Goal: Navigation & Orientation: Find specific page/section

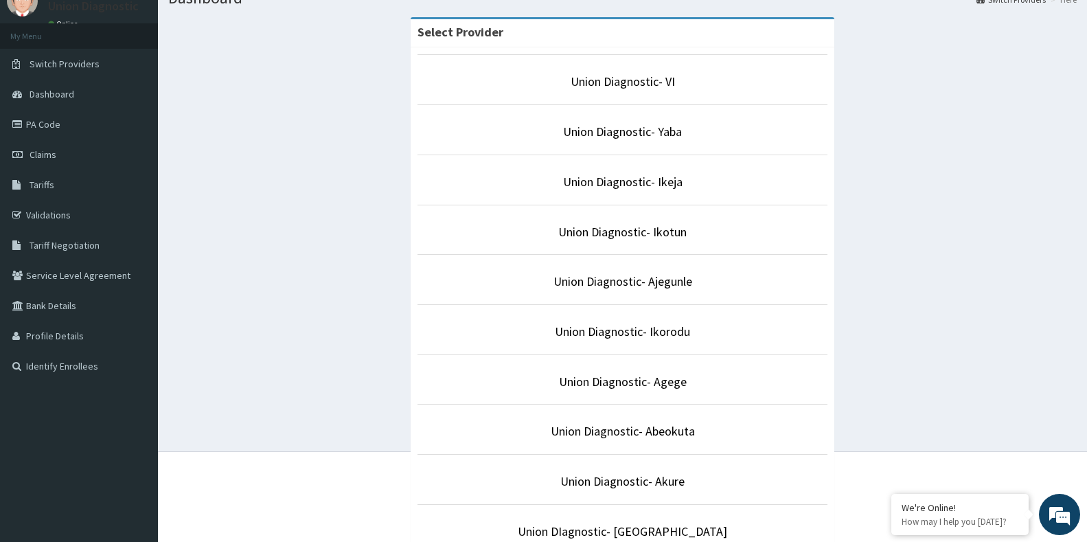
scroll to position [206, 0]
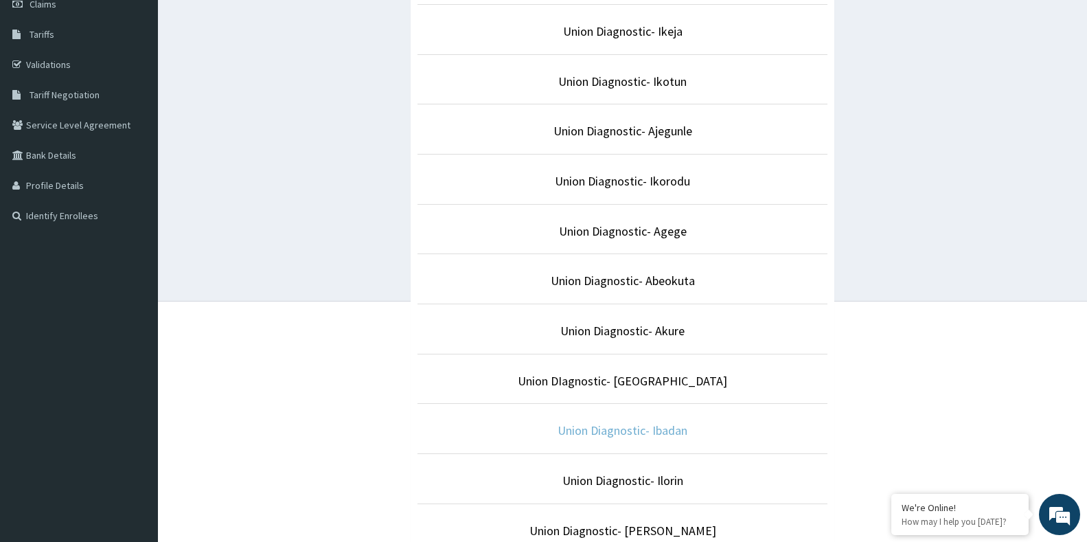
click at [621, 430] on link "Union Diagnostic- Ibadan" at bounding box center [622, 430] width 130 height 16
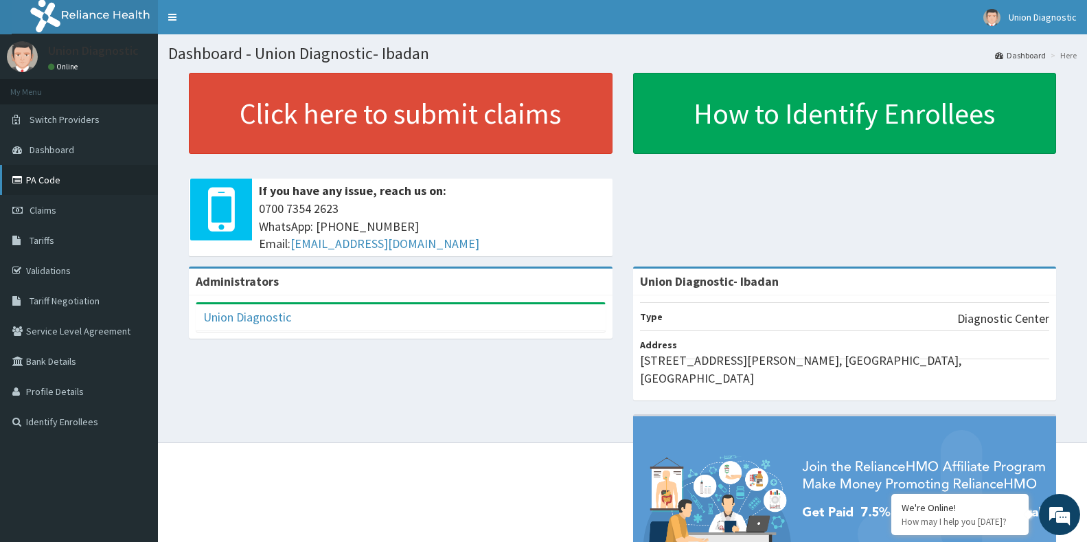
click at [47, 183] on link "PA Code" at bounding box center [79, 180] width 158 height 30
